Goal: Task Accomplishment & Management: Manage account settings

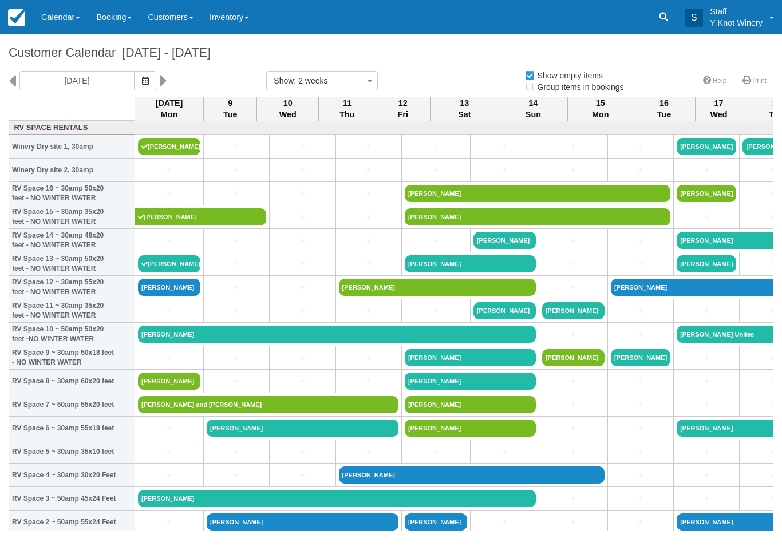
select select
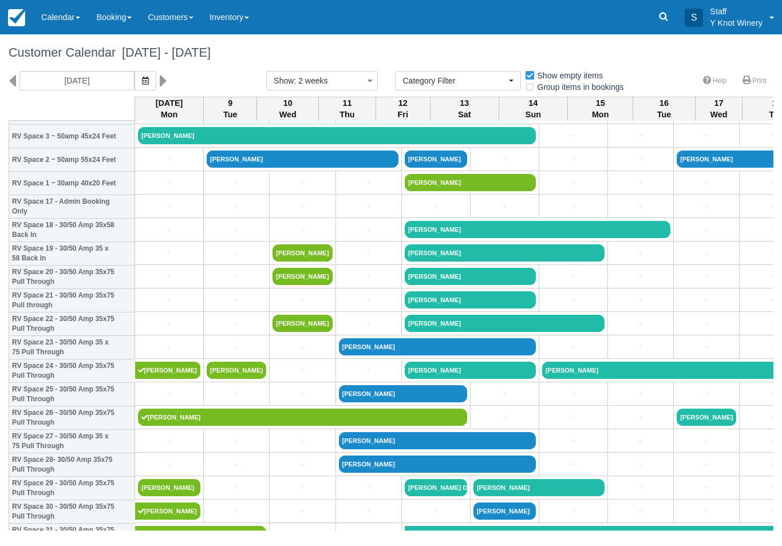
scroll to position [362, 0]
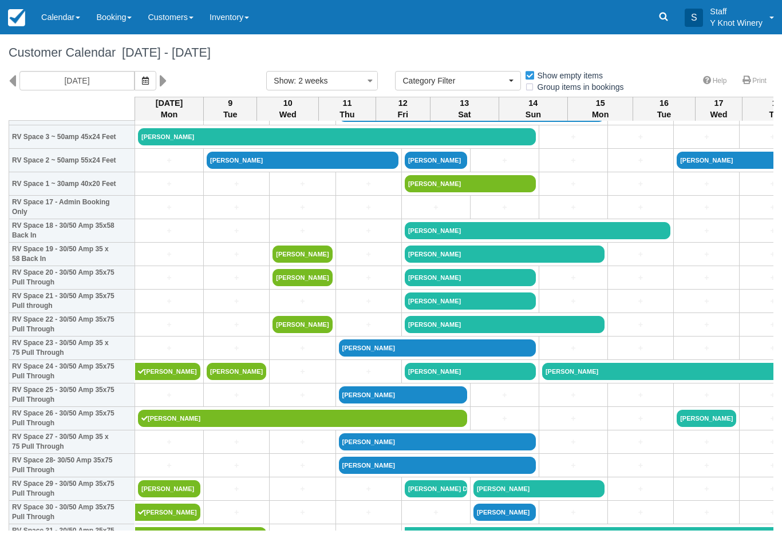
click at [435, 310] on link "[PERSON_NAME]" at bounding box center [470, 300] width 131 height 17
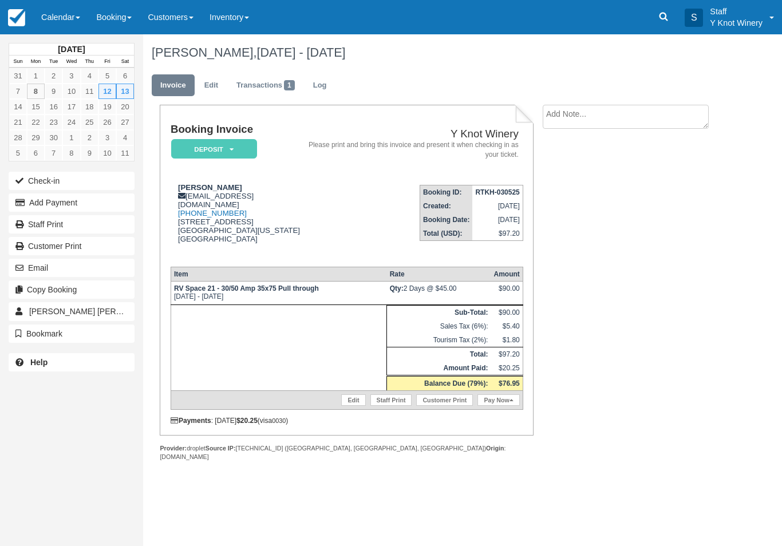
click at [68, 31] on link "Calendar" at bounding box center [60, 17] width 55 height 34
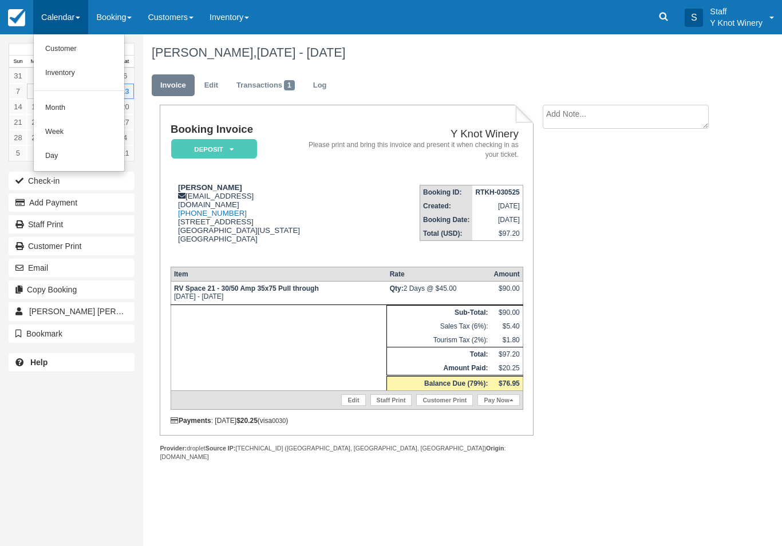
click at [84, 49] on link "Customer" at bounding box center [79, 49] width 90 height 24
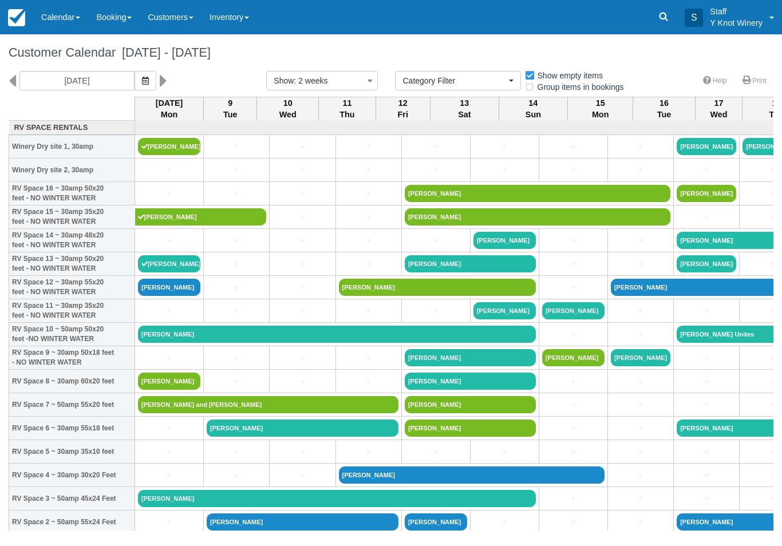
select select
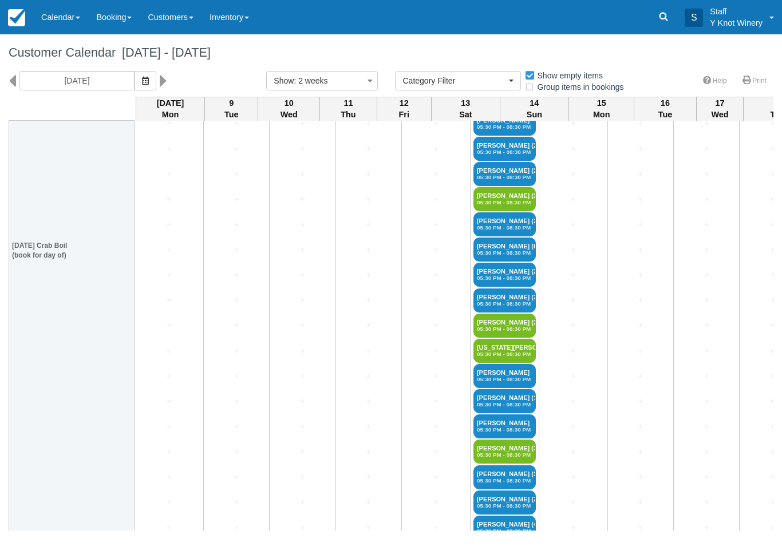
scroll to position [1982, 0]
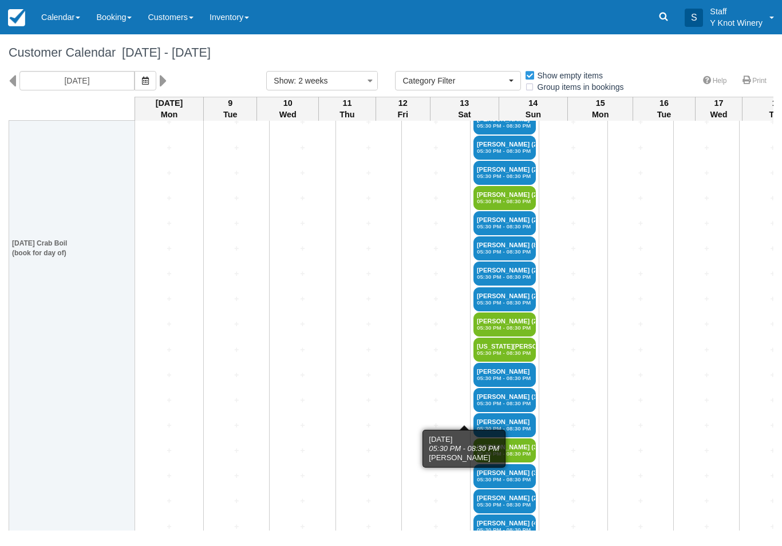
click at [473, 409] on link "Minda Hurley (11) 05:30 PM - 08:30 PM" at bounding box center [504, 400] width 62 height 24
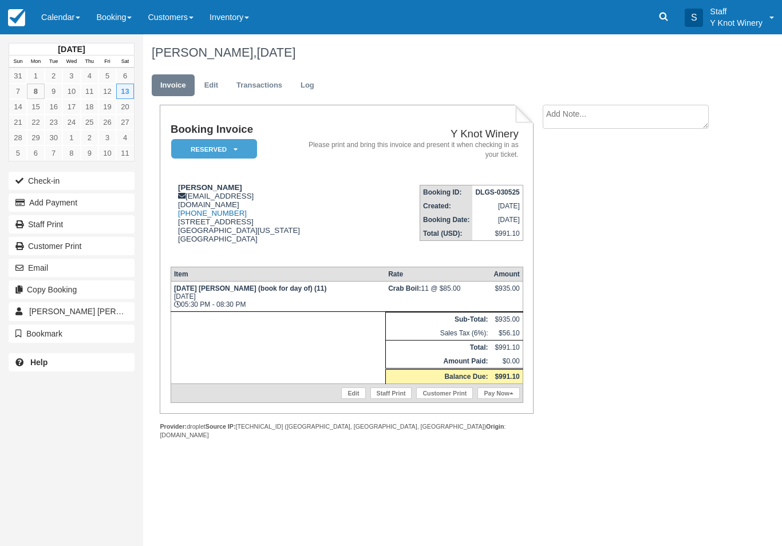
click at [345, 399] on link "Edit" at bounding box center [353, 393] width 24 height 11
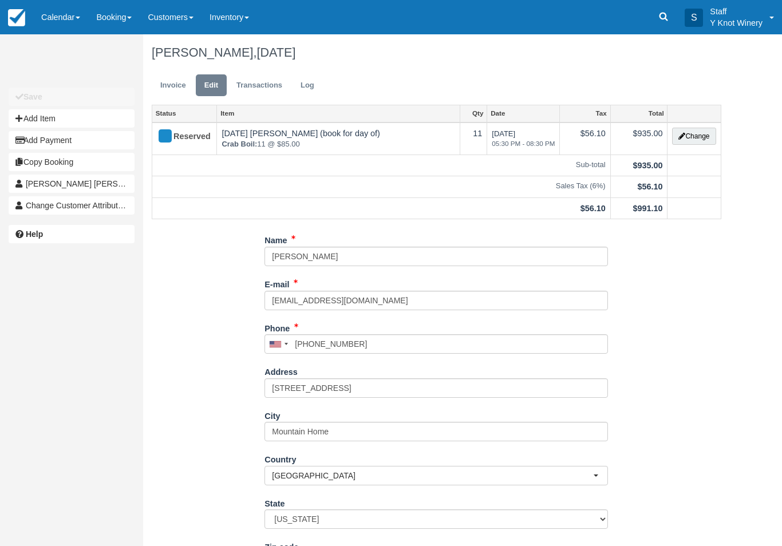
click at [690, 133] on button "Change" at bounding box center [694, 136] width 44 height 17
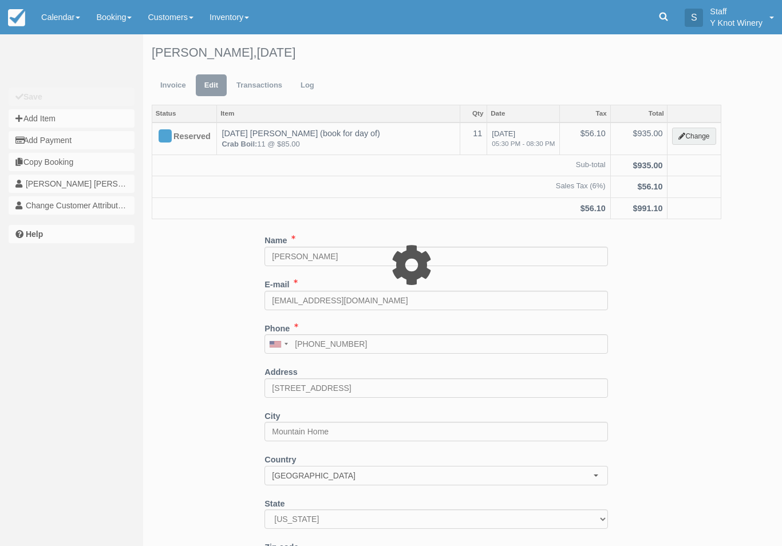
select select "8"
type input "935.00"
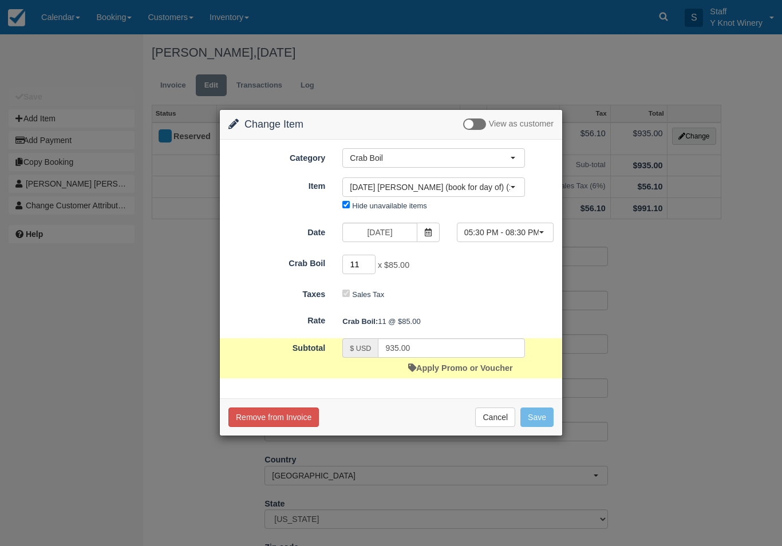
click at [357, 262] on input "11" at bounding box center [358, 264] width 33 height 19
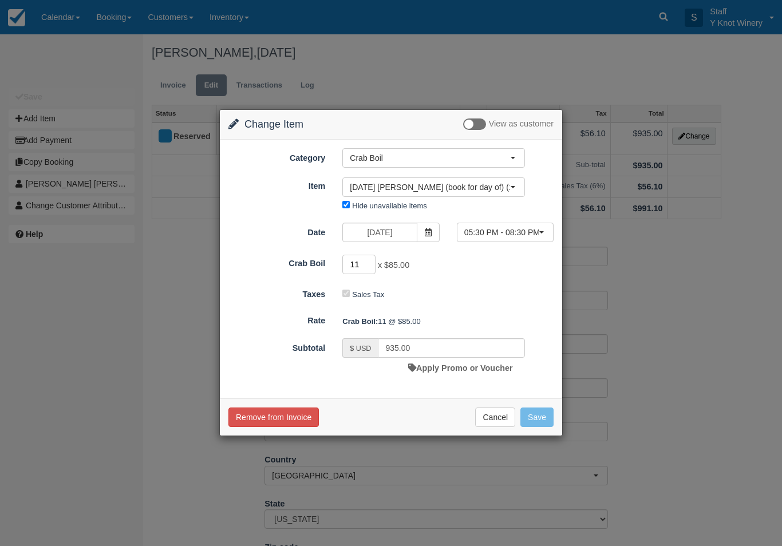
type input "9"
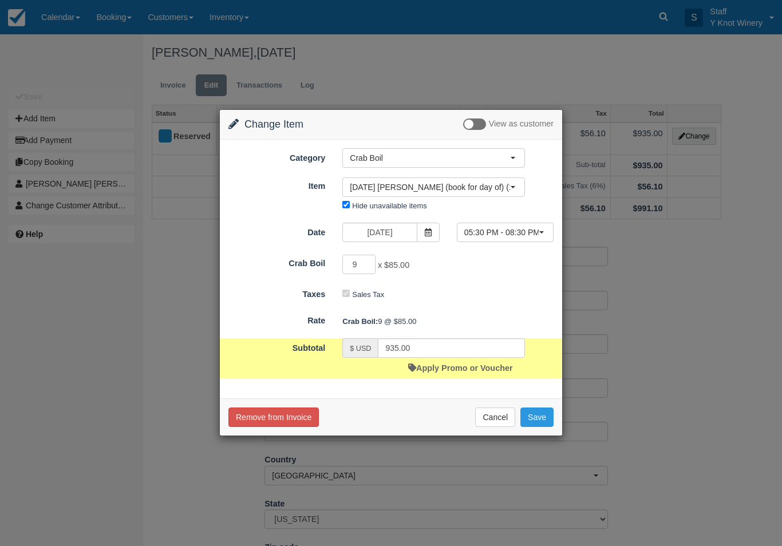
type input "765.00"
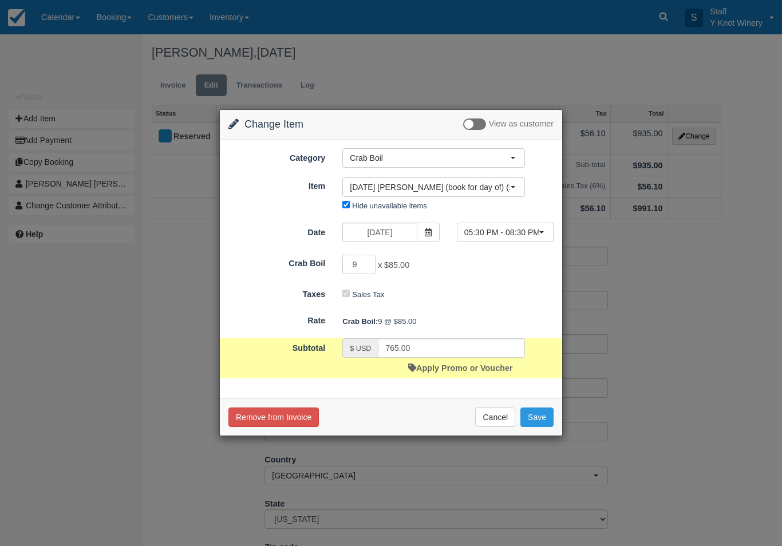
click at [540, 420] on button "Save" at bounding box center [536, 417] width 33 height 19
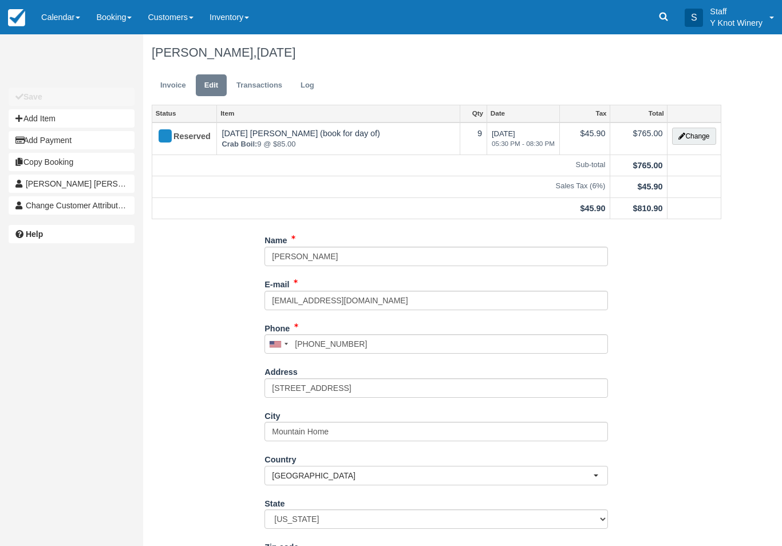
click at [165, 95] on link "Invoice" at bounding box center [173, 85] width 43 height 22
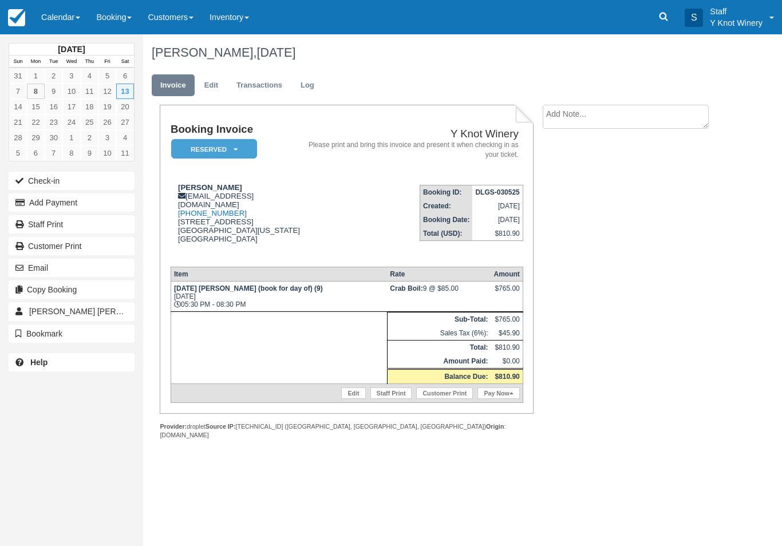
click at [53, 13] on link "Calendar" at bounding box center [60, 17] width 55 height 34
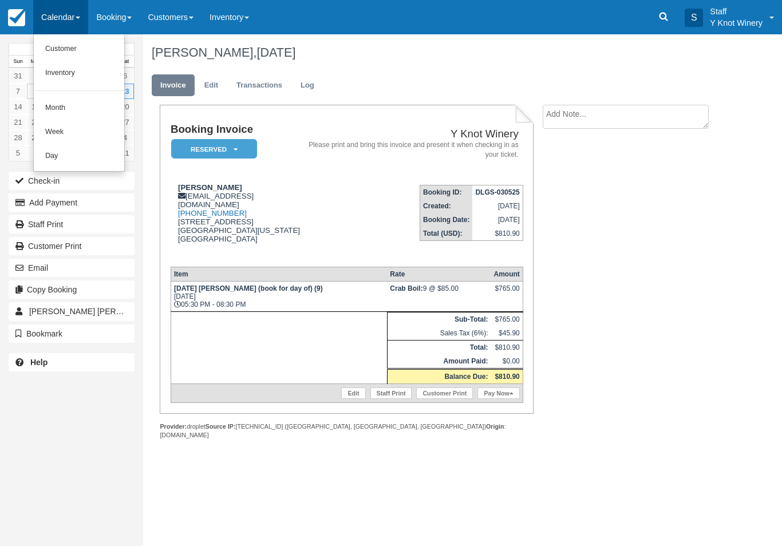
click at [81, 45] on link "Customer" at bounding box center [79, 49] width 90 height 24
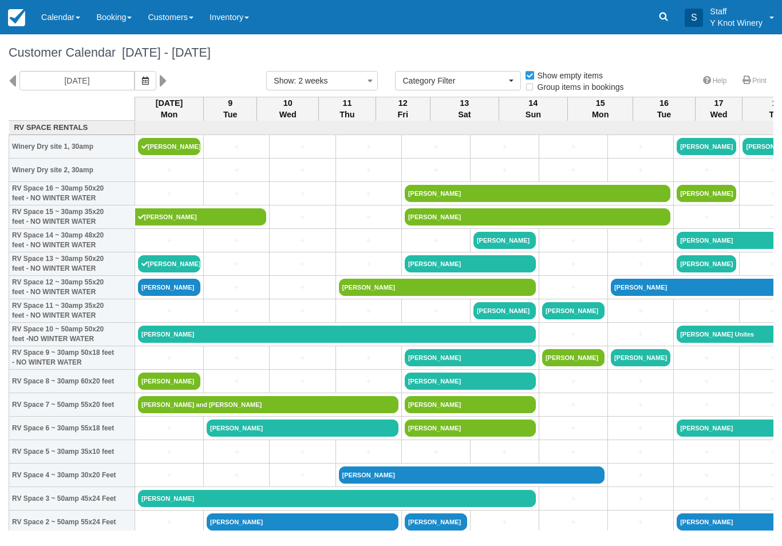
select select
click at [61, 10] on link "Calendar" at bounding box center [60, 17] width 55 height 34
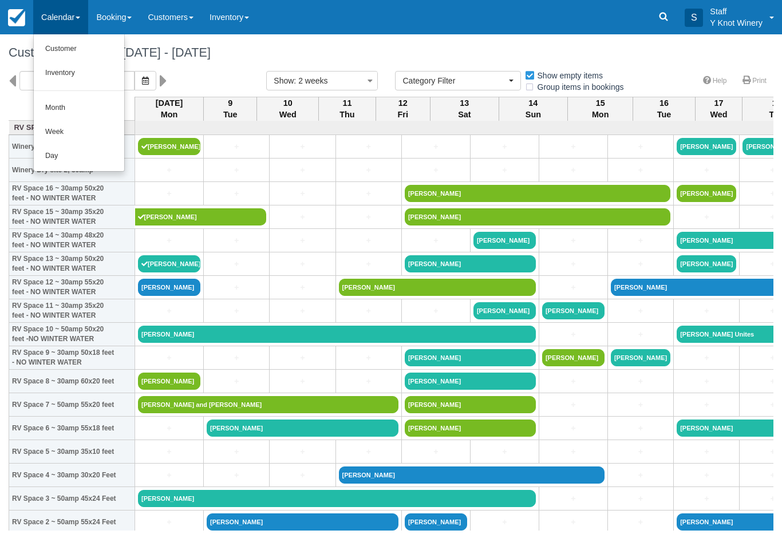
click at [60, 49] on link "Customer" at bounding box center [79, 49] width 90 height 24
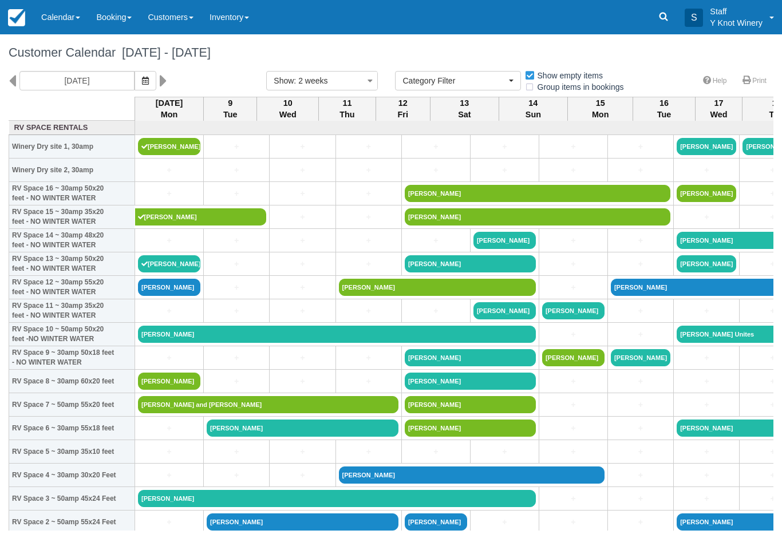
select select
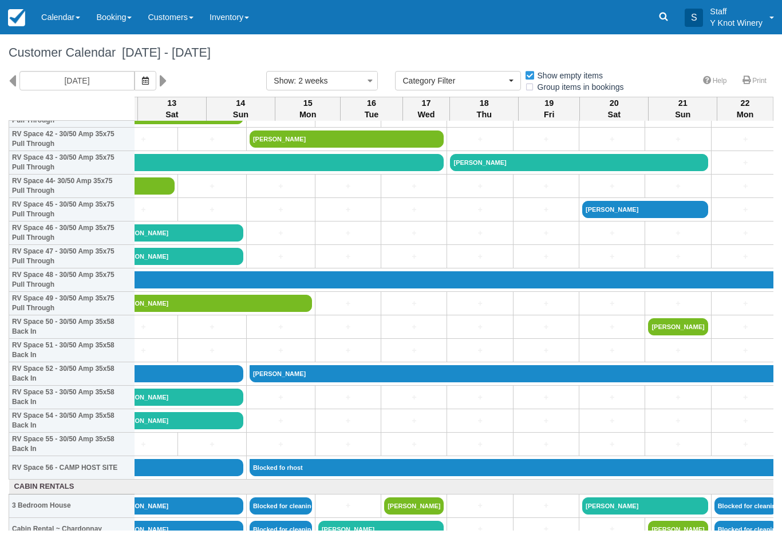
scroll to position [1016, 292]
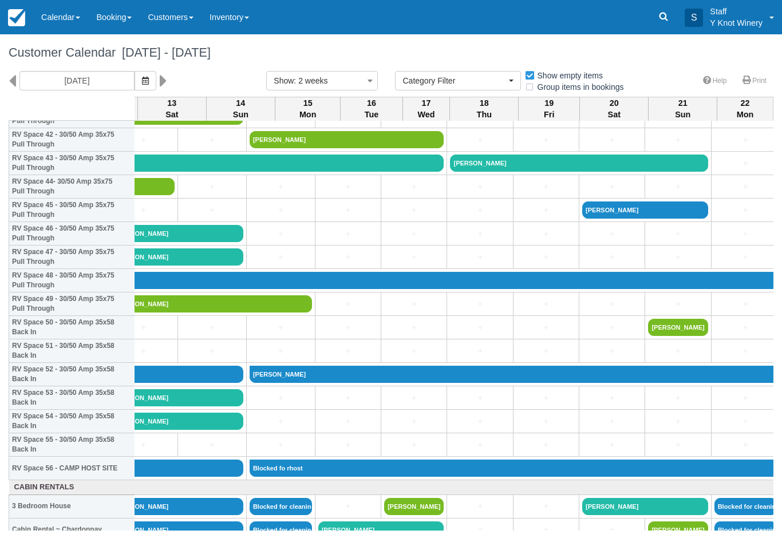
click at [62, 21] on link "Calendar" at bounding box center [60, 17] width 55 height 34
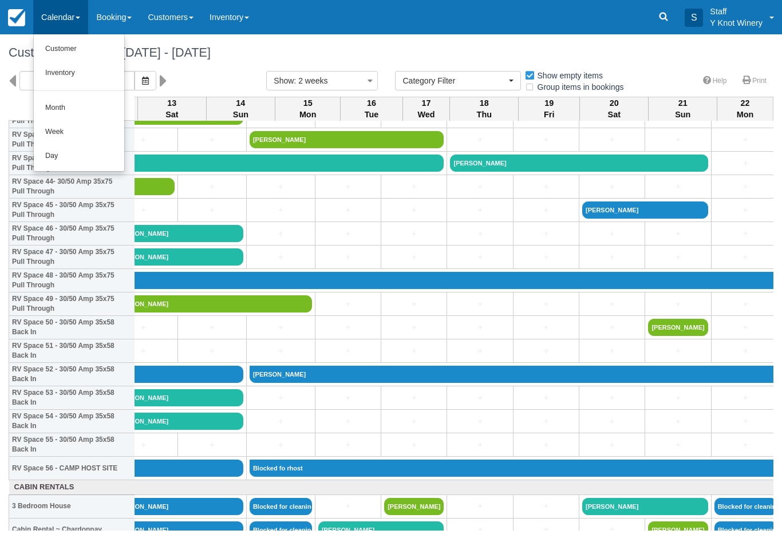
click at [57, 51] on link "Customer" at bounding box center [79, 49] width 90 height 24
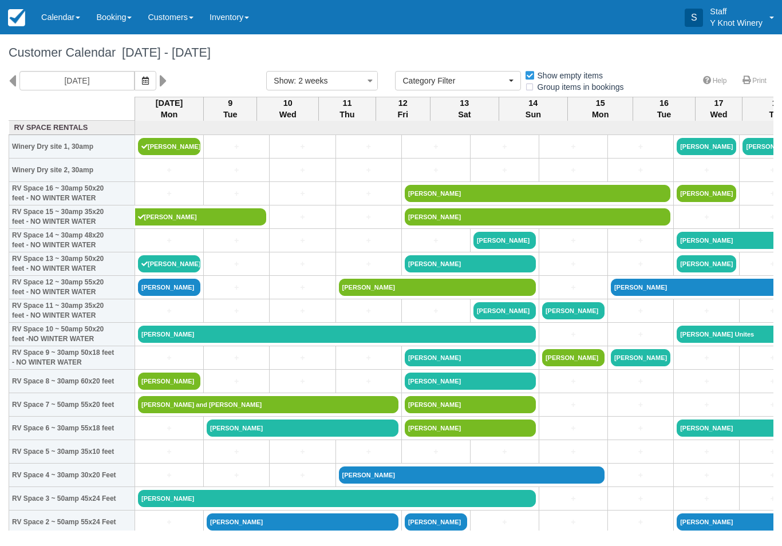
select select
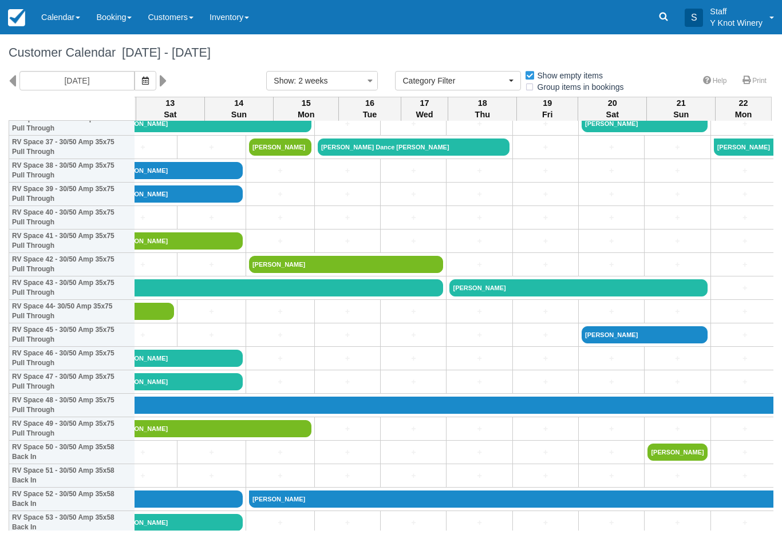
scroll to position [891, 292]
click at [142, 77] on icon "button" at bounding box center [145, 81] width 7 height 8
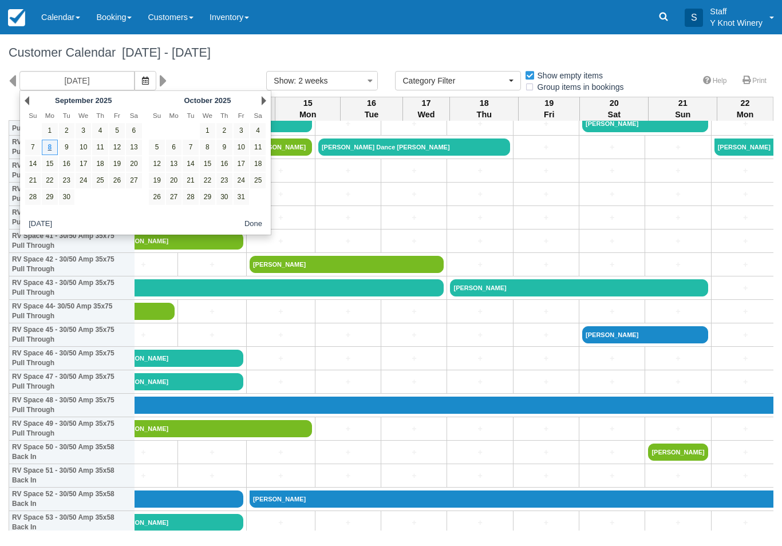
click at [119, 167] on link "19" at bounding box center [116, 163] width 15 height 15
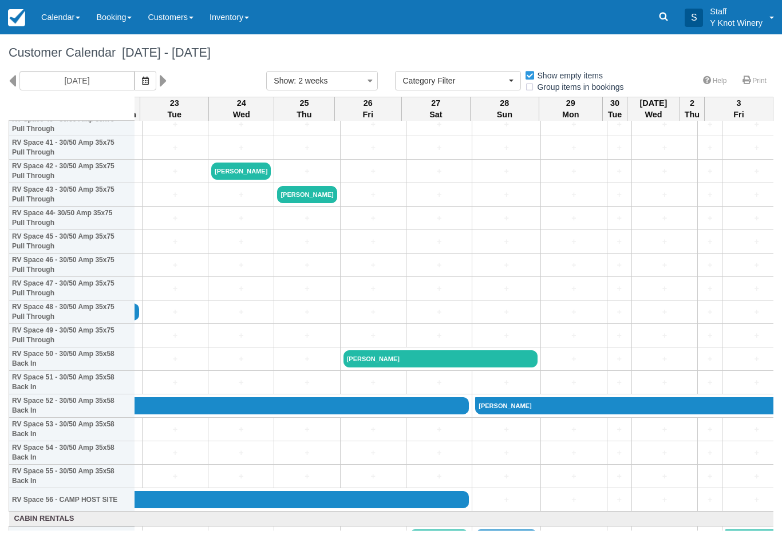
scroll to position [984, 218]
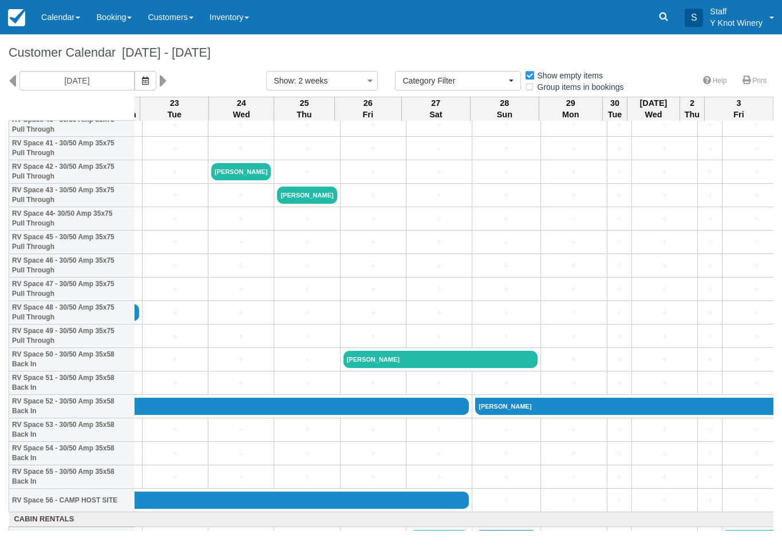
click at [135, 75] on button "button" at bounding box center [146, 80] width 22 height 19
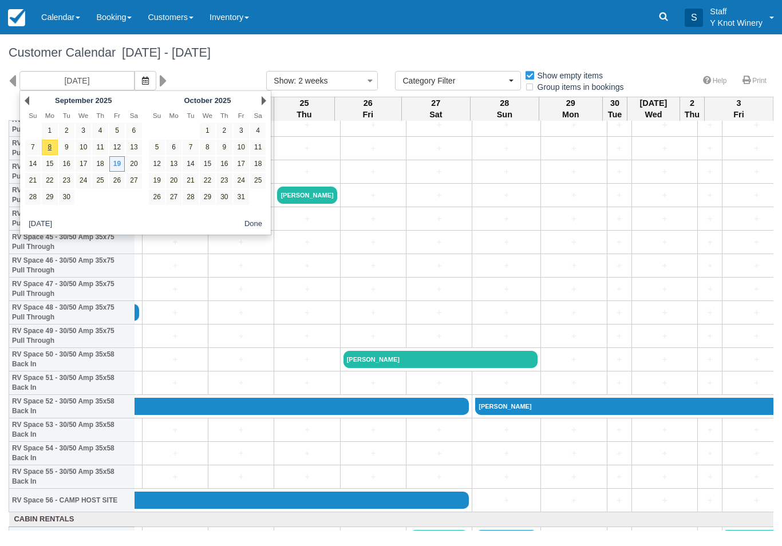
click at [206, 132] on link "1" at bounding box center [207, 130] width 15 height 15
type input "10/01/25"
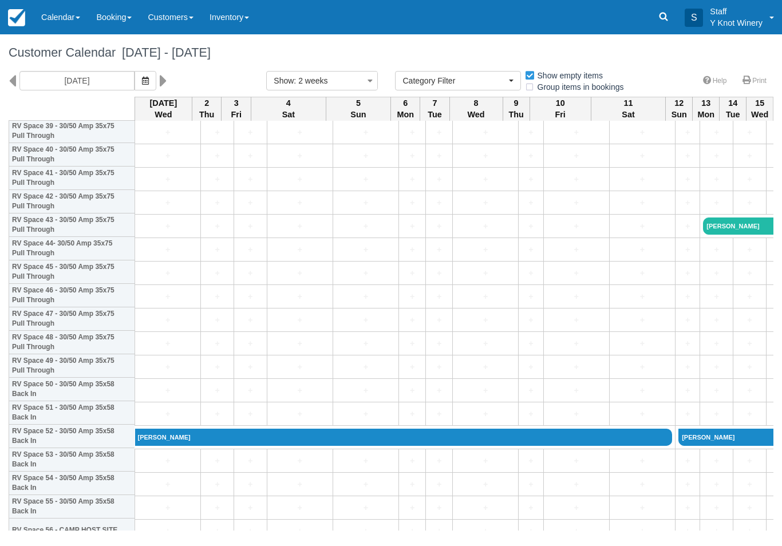
scroll to position [946, 0]
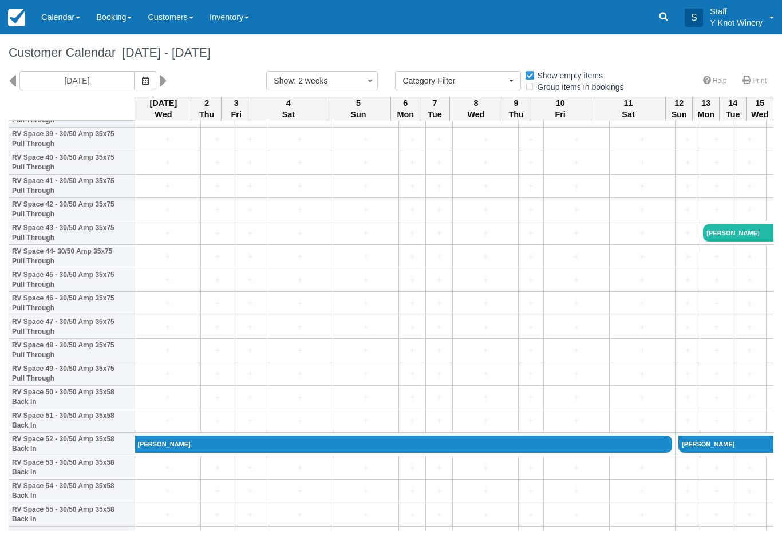
click at [63, 23] on link "Calendar" at bounding box center [60, 17] width 55 height 34
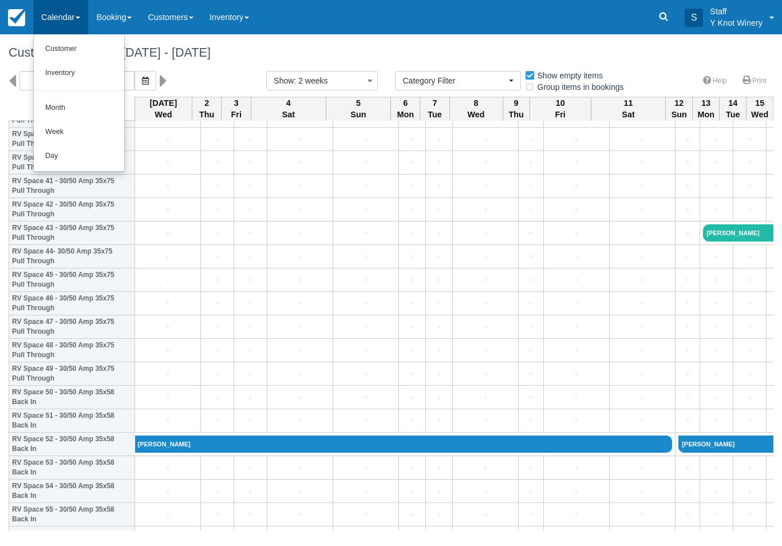
click at [56, 56] on link "Customer" at bounding box center [79, 49] width 90 height 24
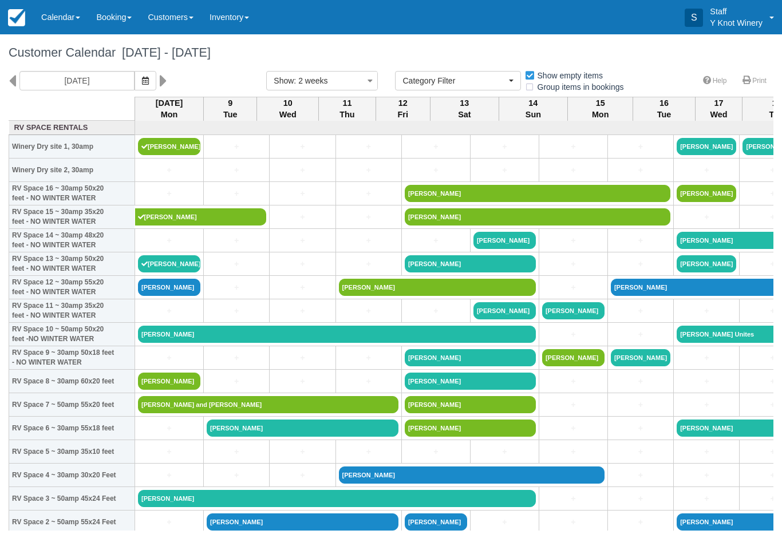
select select
click at [72, 22] on link "Calendar" at bounding box center [60, 17] width 55 height 34
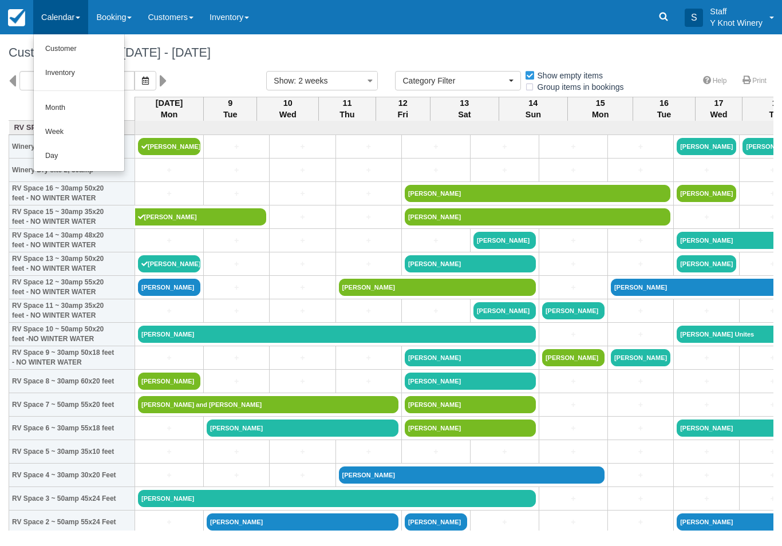
click at [76, 49] on link "Customer" at bounding box center [79, 49] width 90 height 24
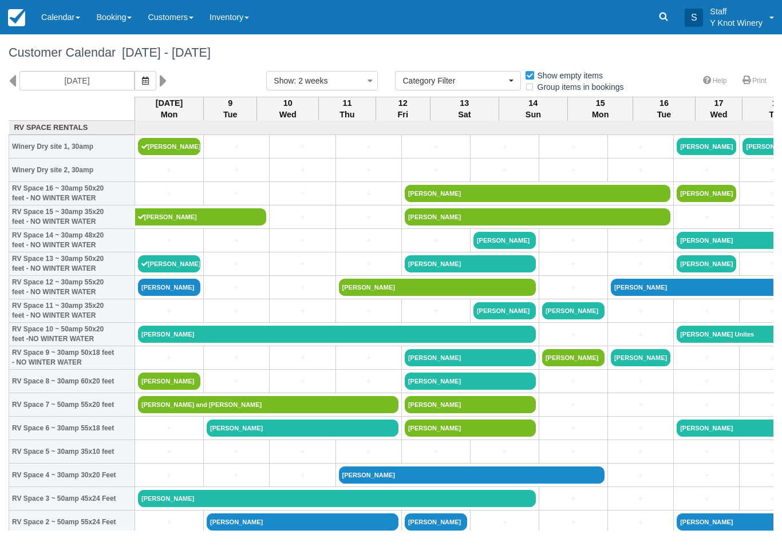
select select
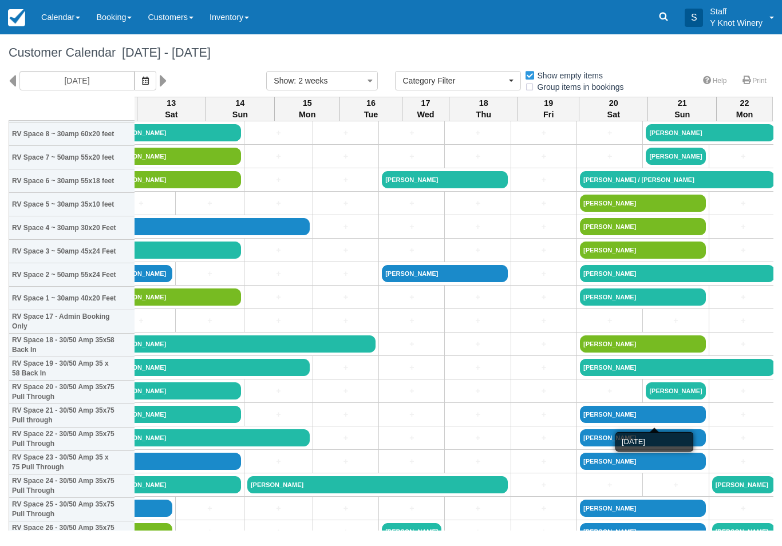
scroll to position [247, 292]
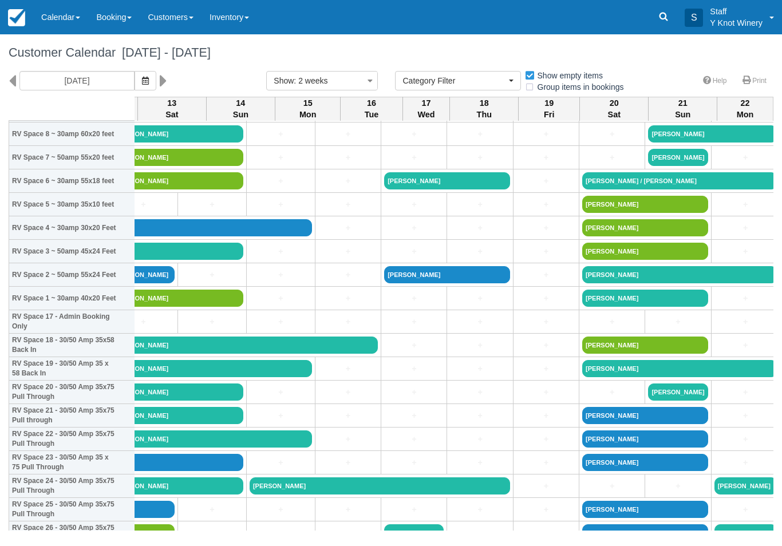
click at [142, 83] on icon "button" at bounding box center [145, 81] width 7 height 8
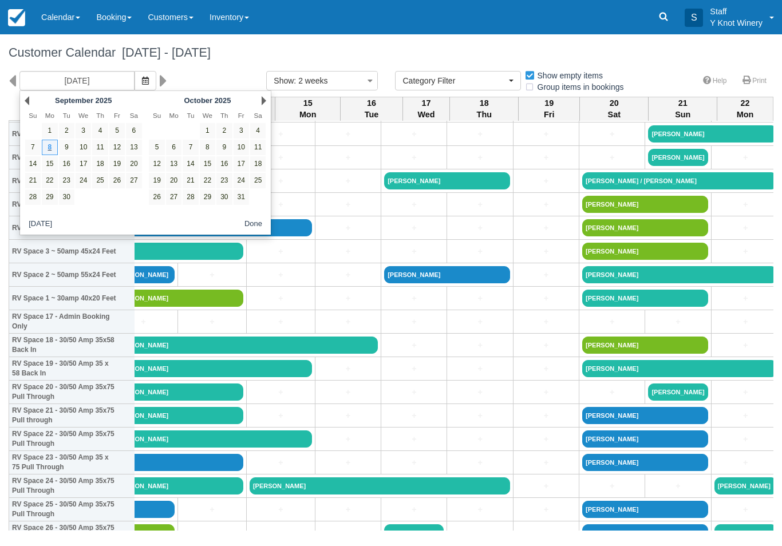
click at [52, 179] on link "22" at bounding box center [49, 180] width 15 height 15
type input "09/22/25"
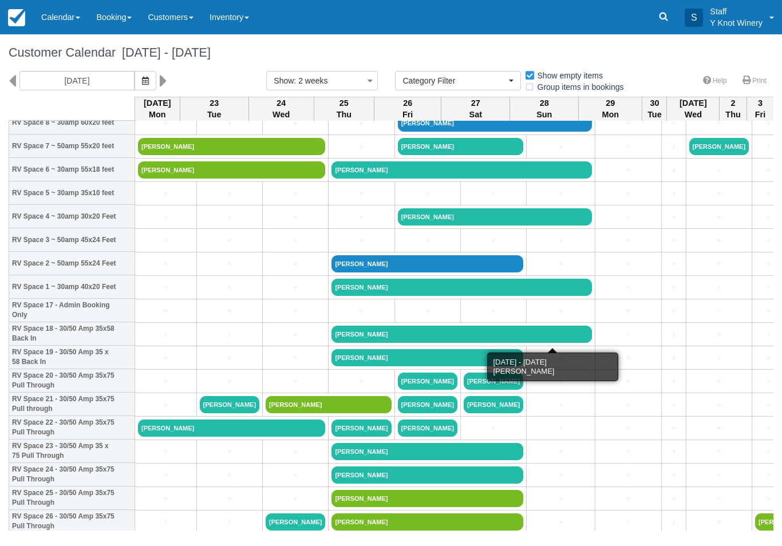
scroll to position [259, 0]
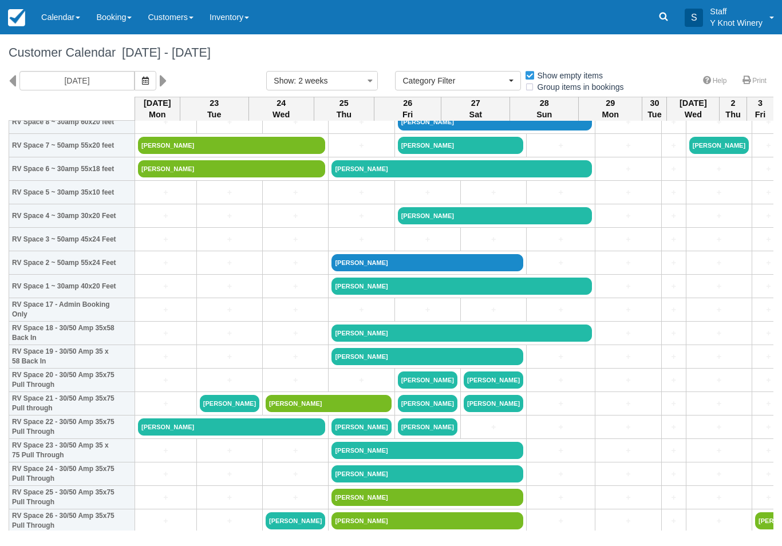
click at [65, 17] on link "Calendar" at bounding box center [60, 17] width 55 height 34
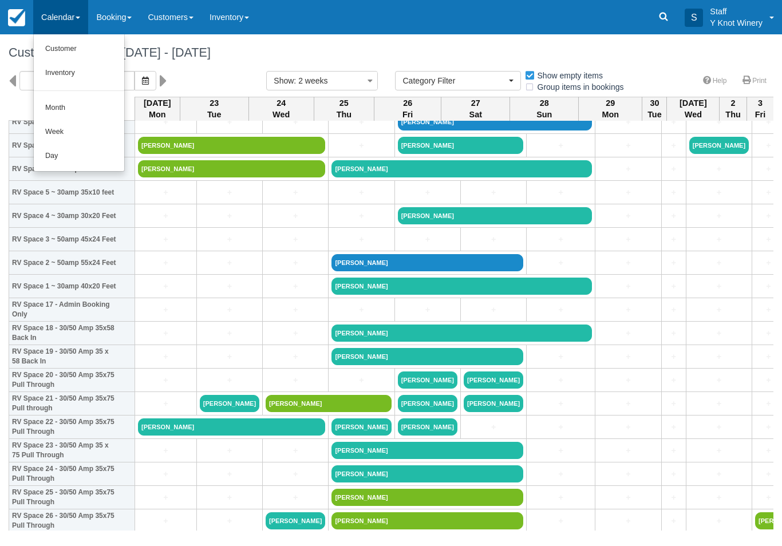
click at [77, 44] on link "Customer" at bounding box center [79, 49] width 90 height 24
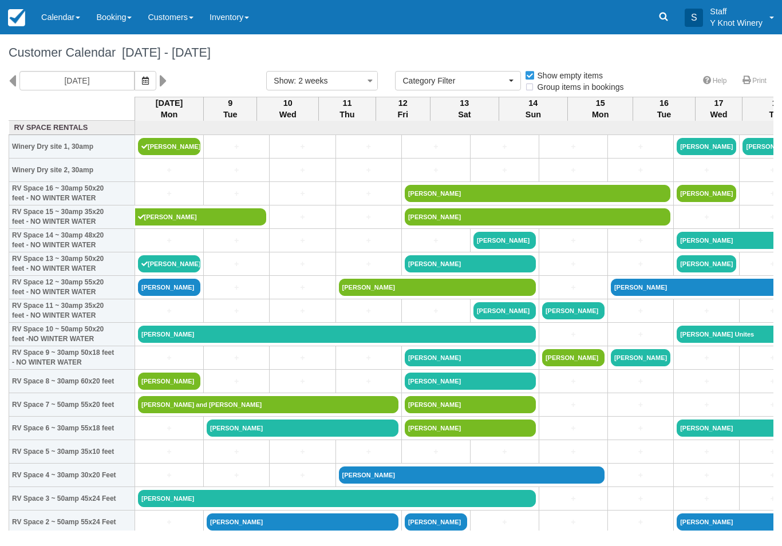
select select
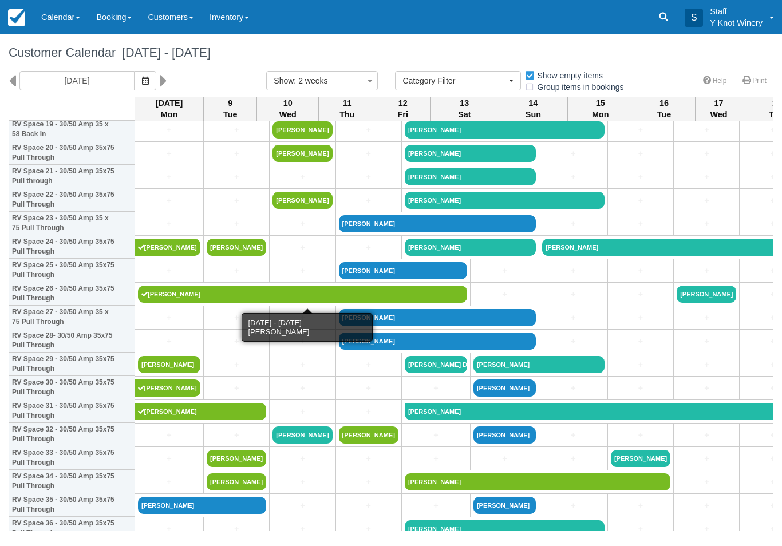
scroll to position [487, 0]
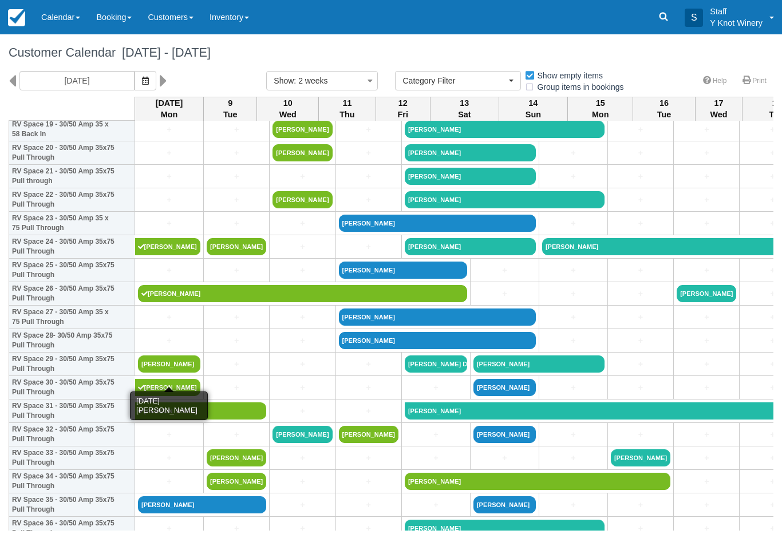
click at [168, 373] on link "[PERSON_NAME]" at bounding box center [169, 363] width 62 height 17
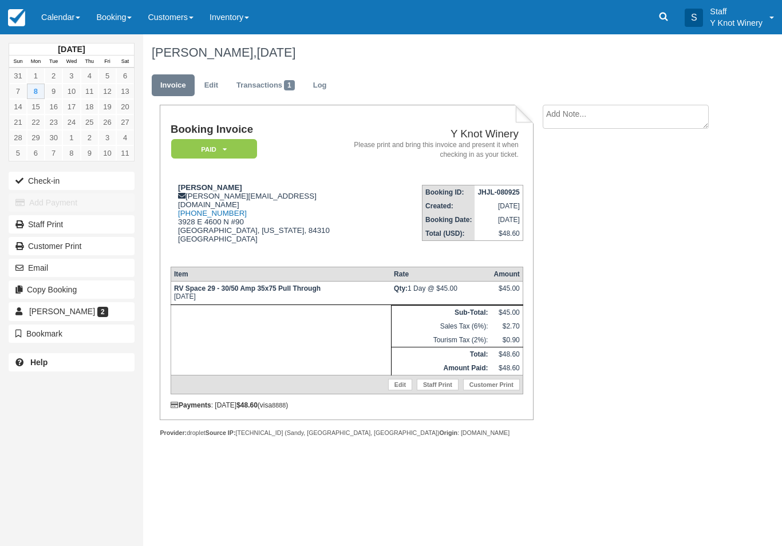
click at [60, 181] on button "Check-in" at bounding box center [72, 181] width 126 height 18
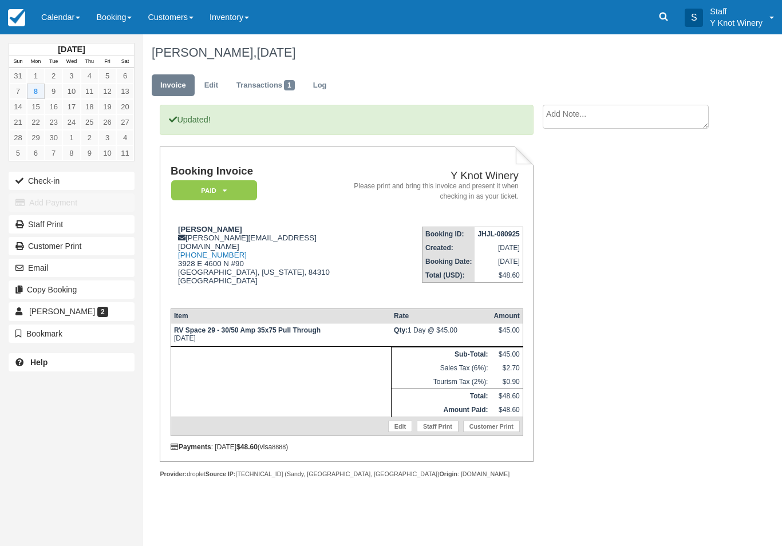
click at [54, 18] on link "Calendar" at bounding box center [60, 17] width 55 height 34
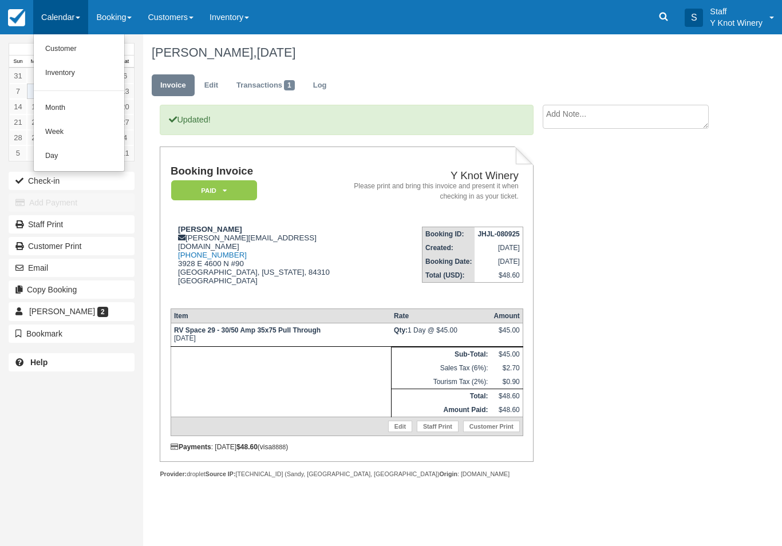
click at [92, 54] on link "Customer" at bounding box center [79, 49] width 90 height 24
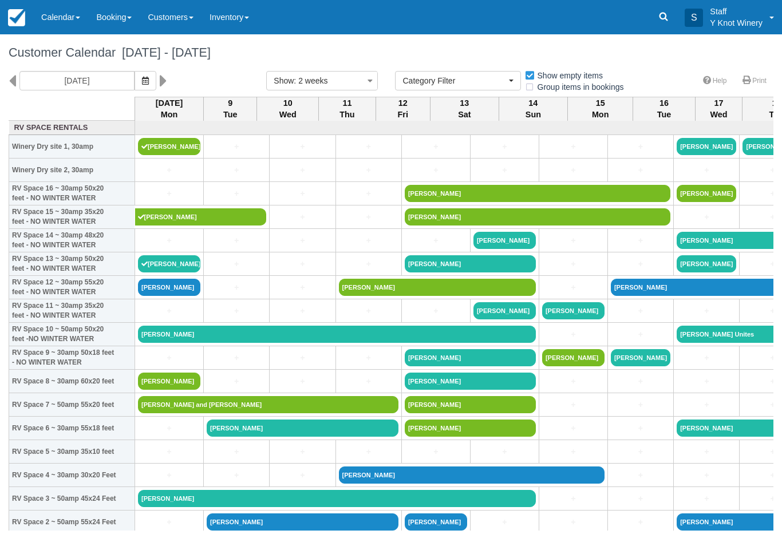
select select
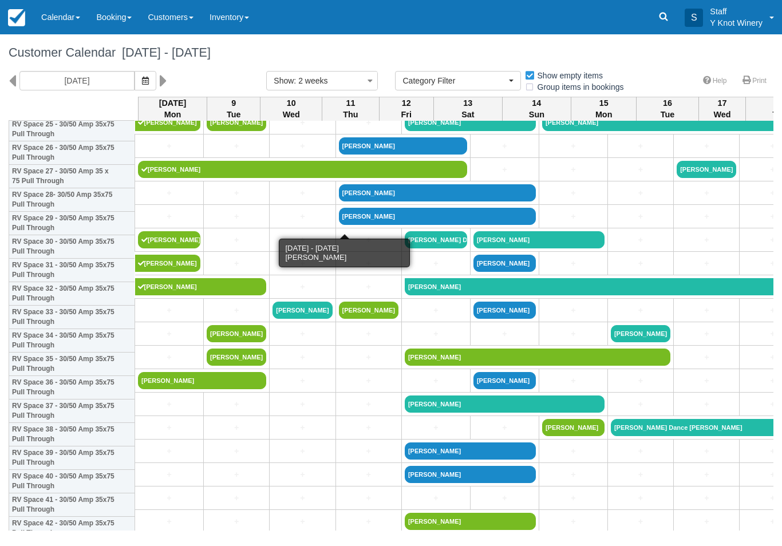
scroll to position [689, -1]
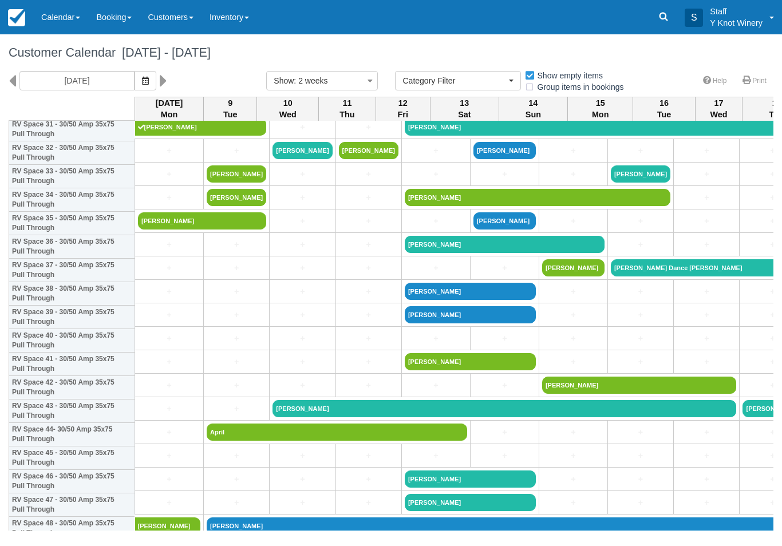
click at [142, 82] on icon "button" at bounding box center [145, 81] width 7 height 8
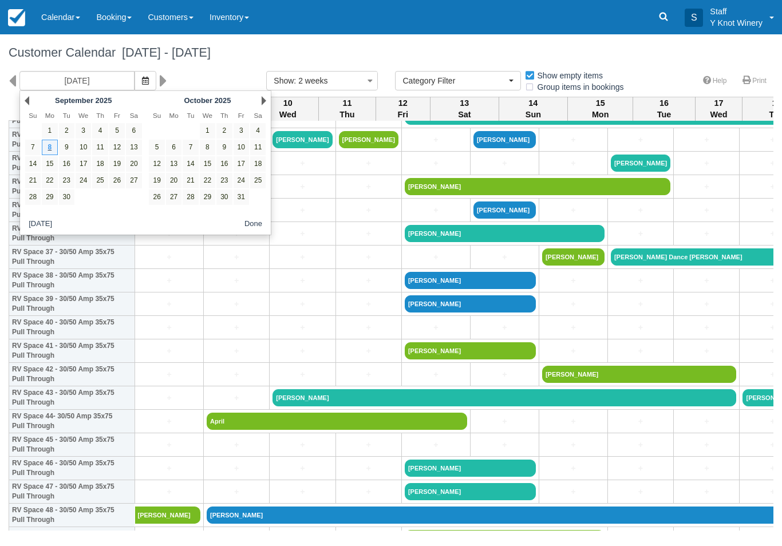
scroll to position [782, 0]
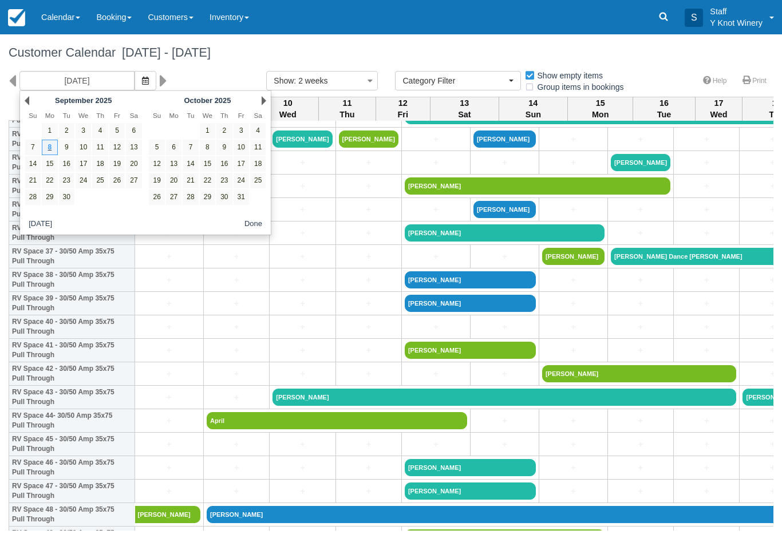
click at [133, 158] on link "20" at bounding box center [133, 163] width 15 height 15
type input "[DATE]"
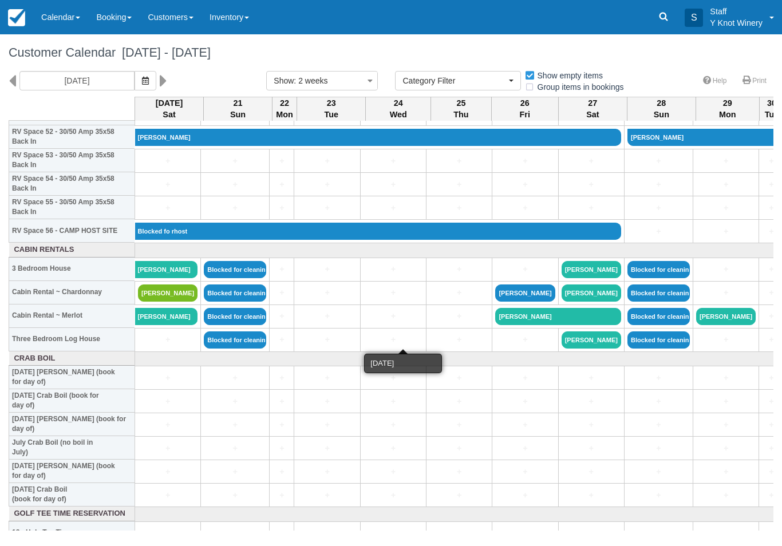
scroll to position [1255, 0]
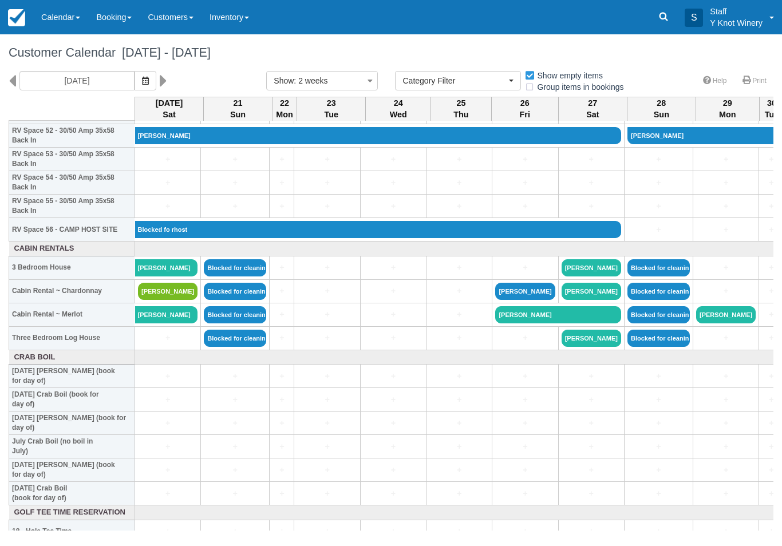
click at [591, 276] on link "[PERSON_NAME]" at bounding box center [592, 267] width 60 height 17
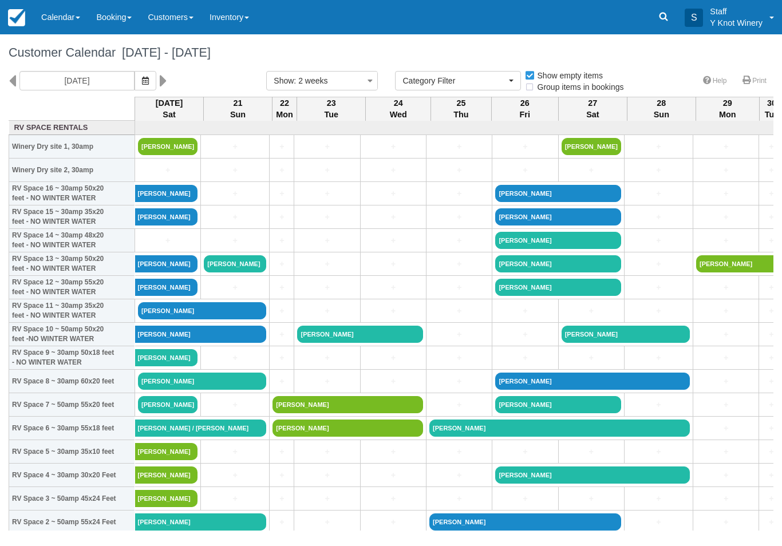
select select
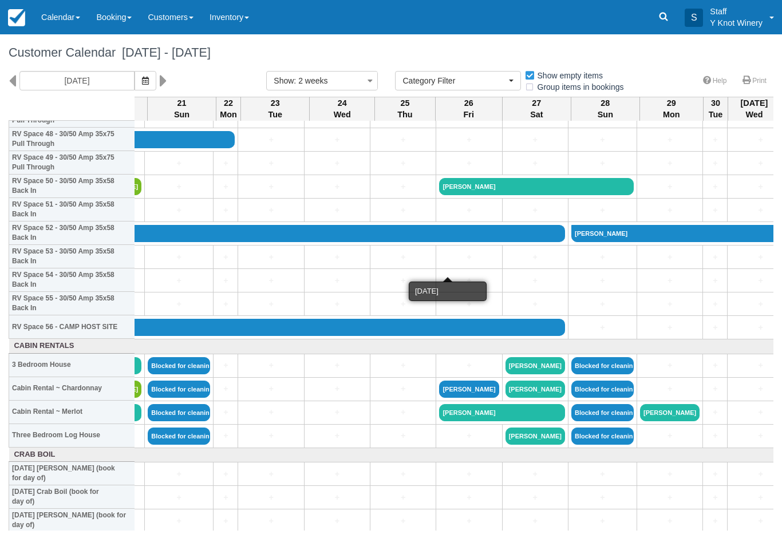
scroll to position [1159, 56]
